Goal: Check status: Check status

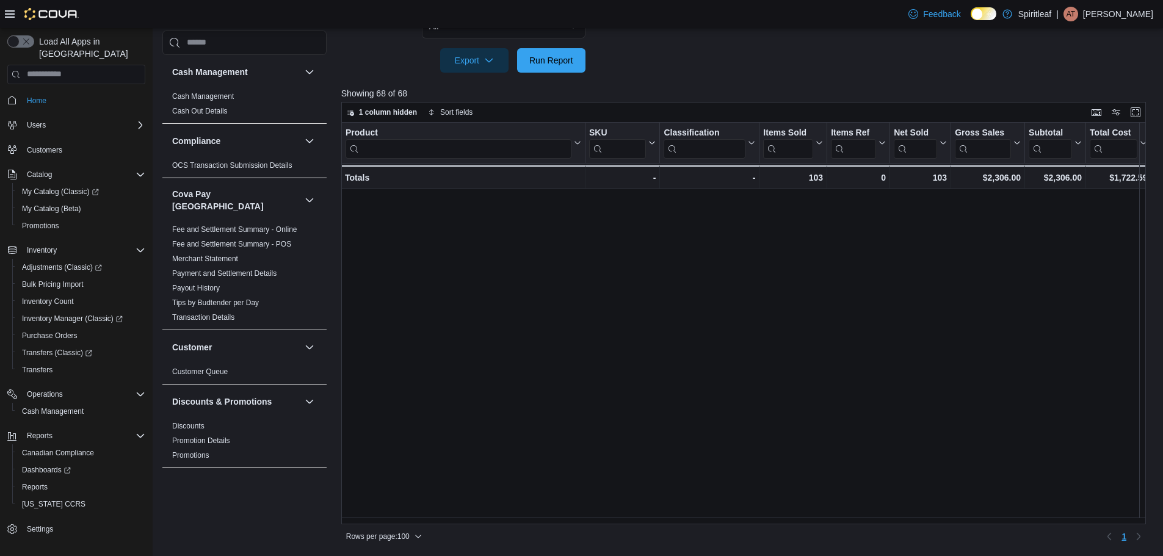
scroll to position [982, 0]
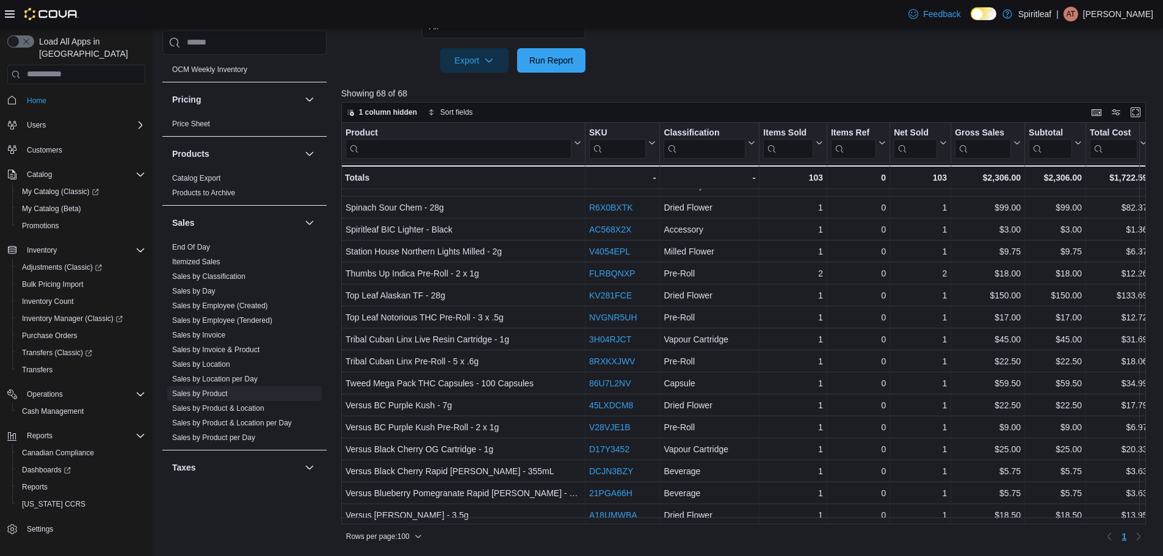
click at [571, 76] on div at bounding box center [747, 80] width 813 height 15
click at [570, 62] on span "Run Report" at bounding box center [551, 60] width 44 height 12
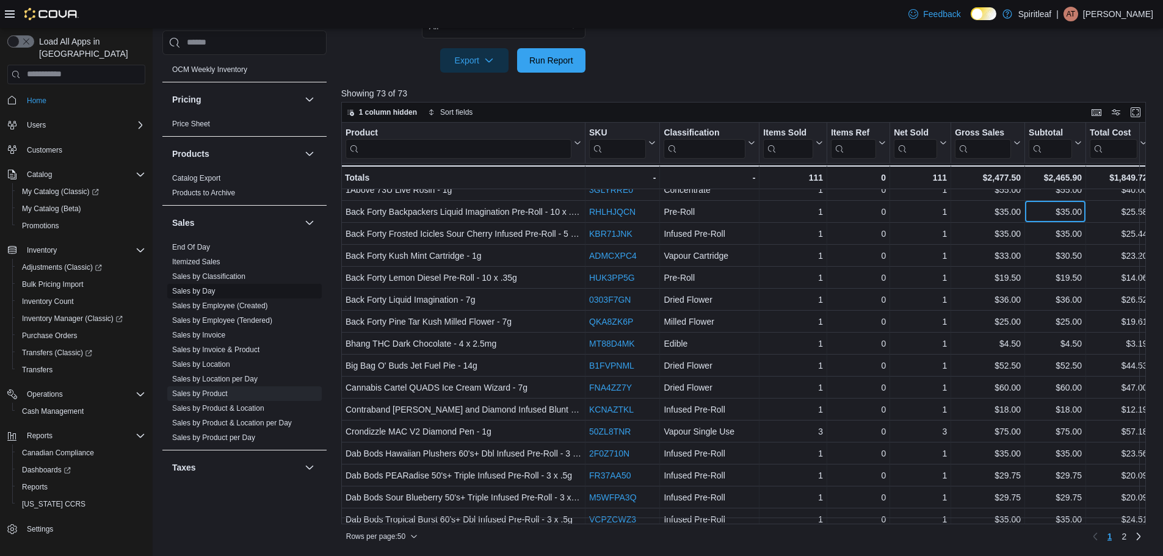
scroll to position [844, 0]
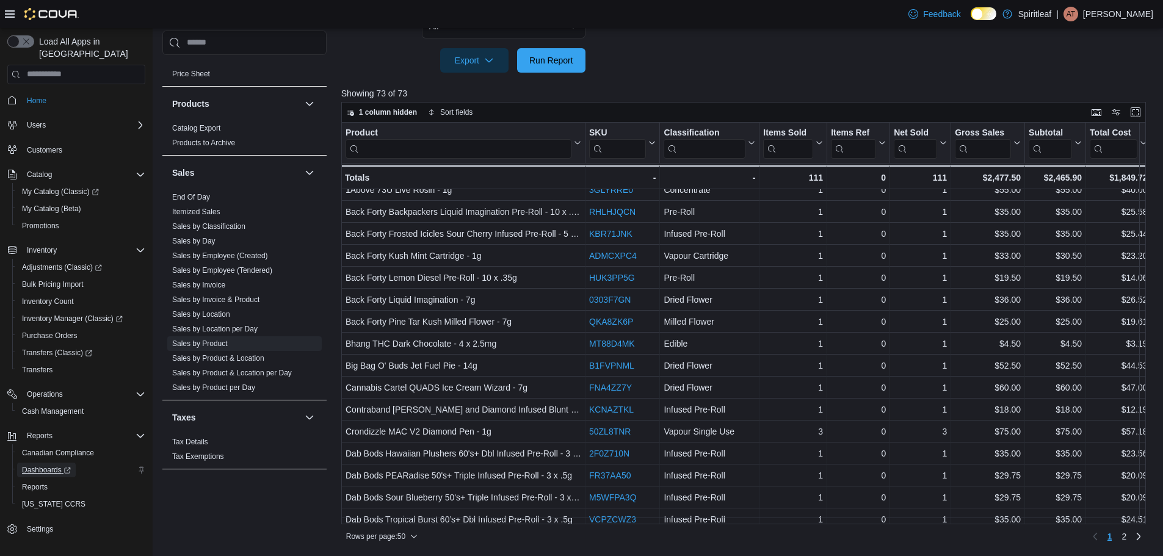
click at [42, 465] on span "Dashboards" at bounding box center [46, 470] width 49 height 10
click at [191, 190] on span "End Of Day" at bounding box center [244, 197] width 154 height 15
click at [196, 193] on link "End Of Day" at bounding box center [191, 197] width 38 height 9
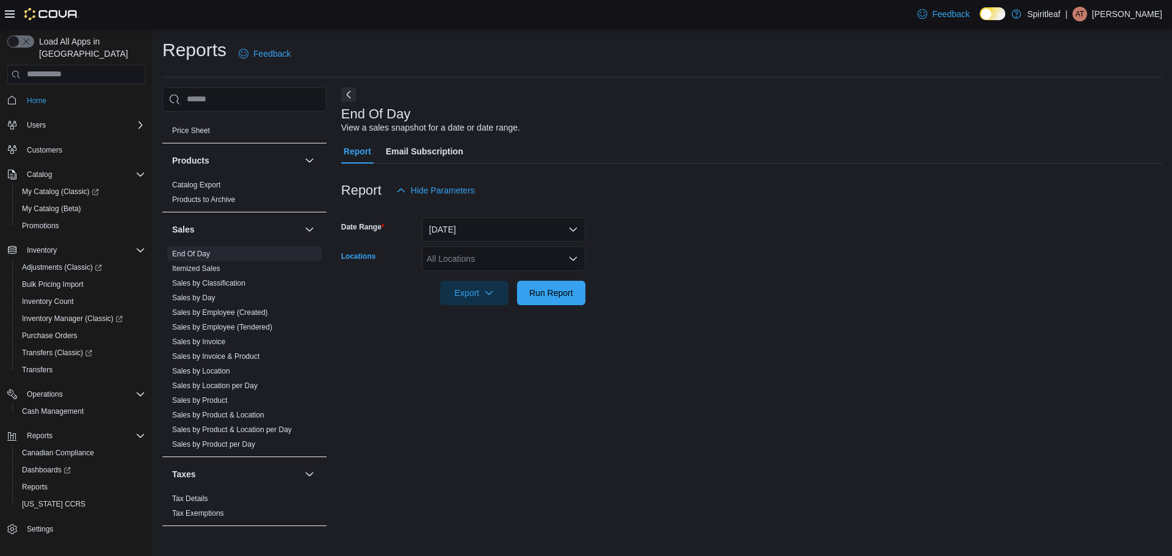
click at [468, 263] on div "All Locations" at bounding box center [504, 259] width 164 height 24
type input "***"
click at [507, 286] on button "571 - [GEOGRAPHIC_DATA] ([GEOGRAPHIC_DATA])" at bounding box center [504, 280] width 164 height 18
click at [746, 303] on form "Date Range [DATE] Locations [STREET_ADDRESS] Export Run Report" at bounding box center [751, 254] width 821 height 103
click at [562, 289] on span "Run Report" at bounding box center [551, 292] width 44 height 12
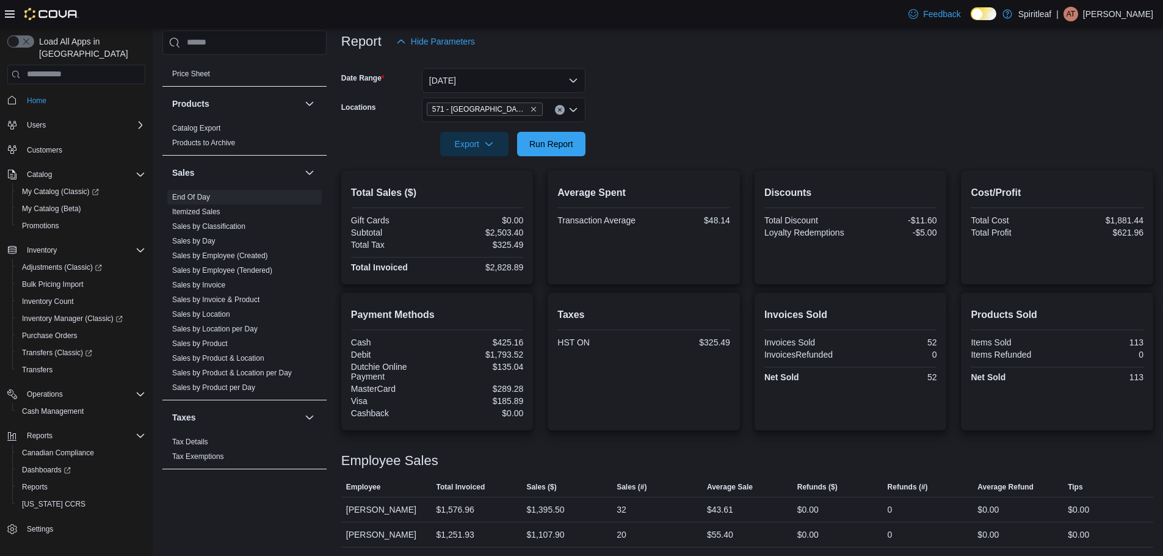
scroll to position [150, 0]
